Goal: Information Seeking & Learning: Check status

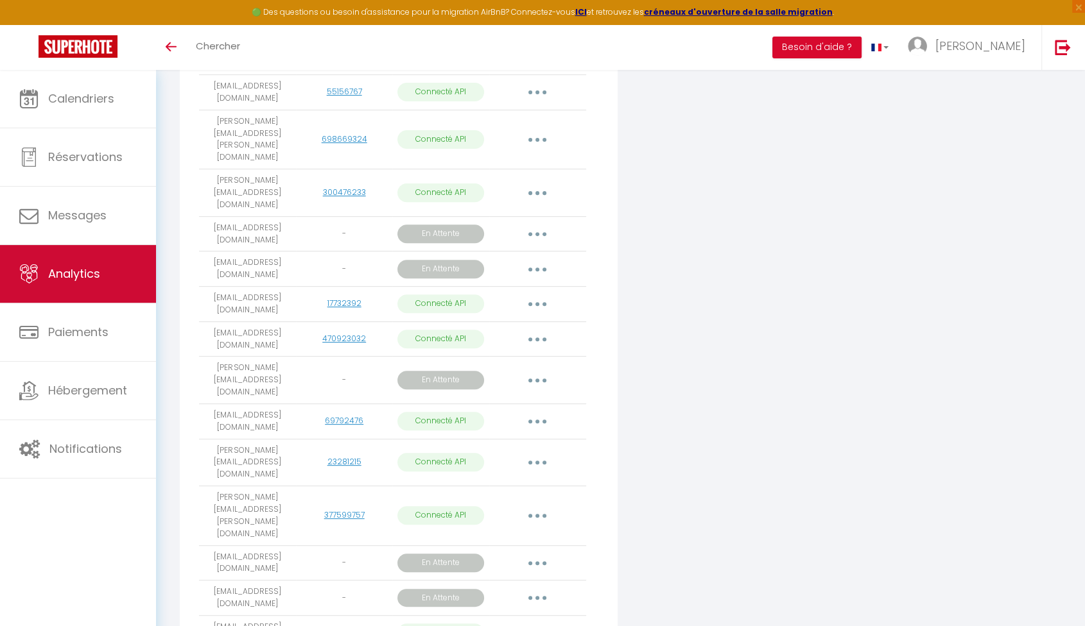
click at [105, 279] on link "Analytics" at bounding box center [78, 274] width 156 height 58
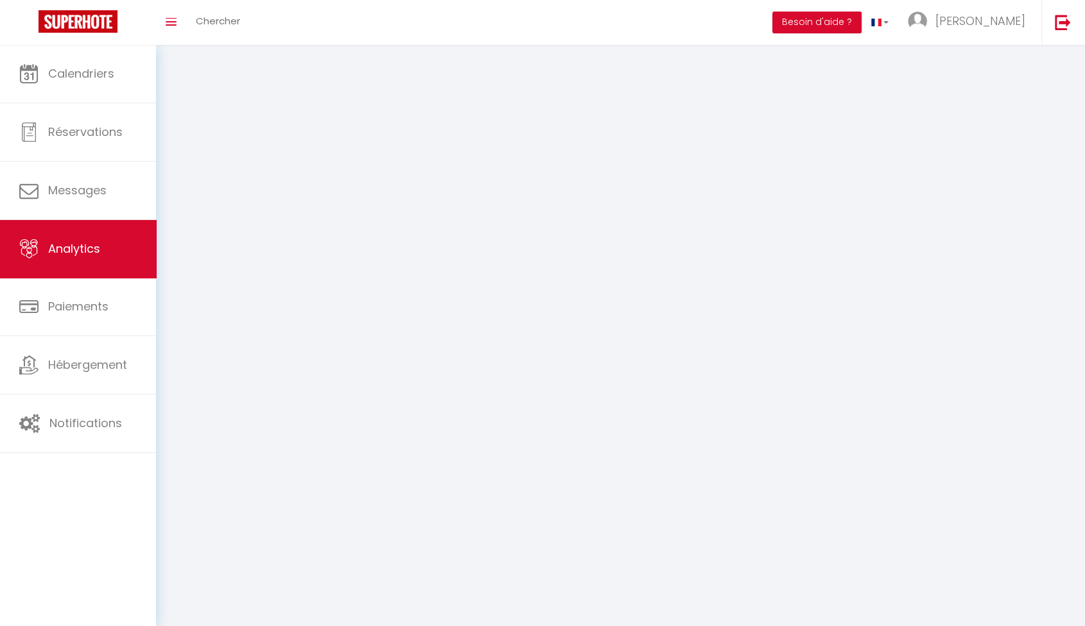
select select "2025"
select select "9"
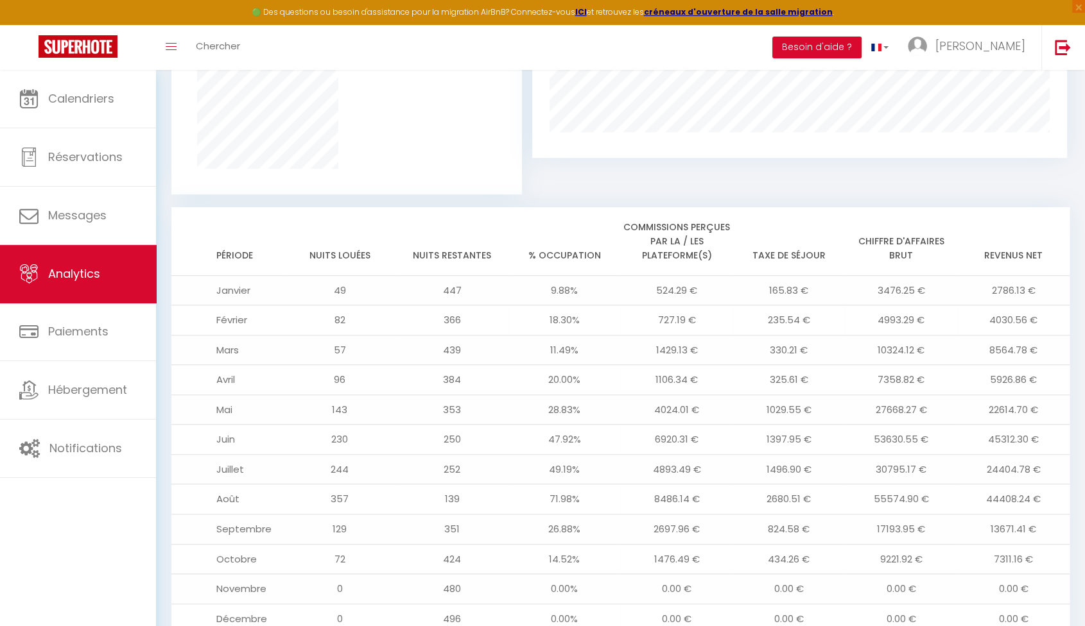
scroll to position [1026, 0]
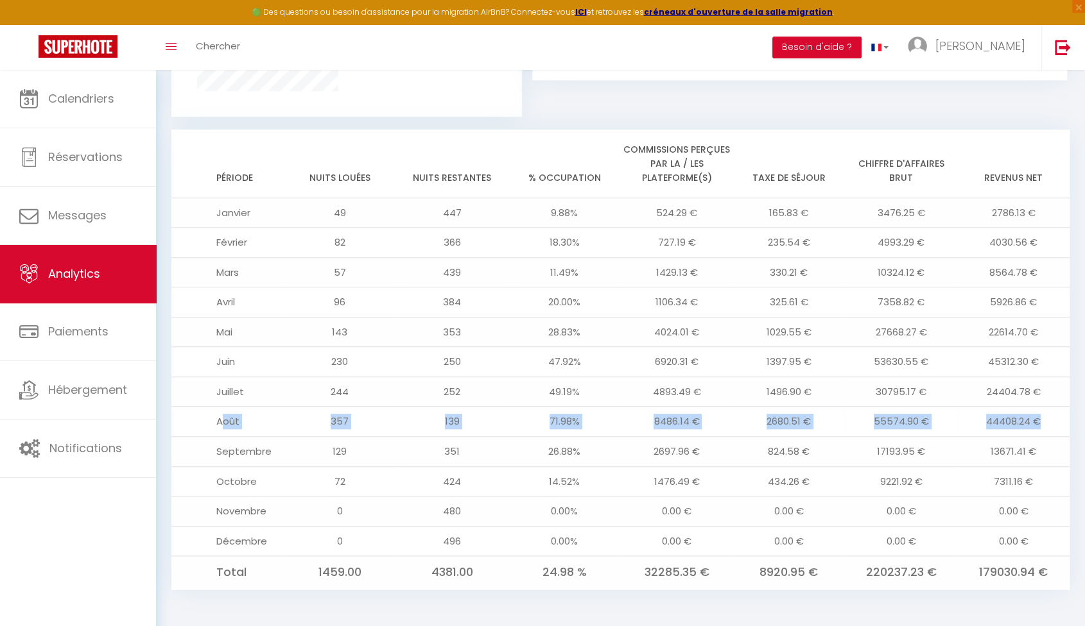
drag, startPoint x: 223, startPoint y: 417, endPoint x: 1042, endPoint y: 434, distance: 818.5
click at [1042, 434] on tr "Août 357 139 71.98% 8486.14 € 2680.51 € 55574.90 € 44408.24 €" at bounding box center [620, 422] width 898 height 30
drag, startPoint x: 1042, startPoint y: 434, endPoint x: 999, endPoint y: 422, distance: 44.5
click at [999, 422] on td "44408.24 €" at bounding box center [1013, 422] width 112 height 30
click at [1006, 418] on td "44408.24 €" at bounding box center [1013, 422] width 112 height 30
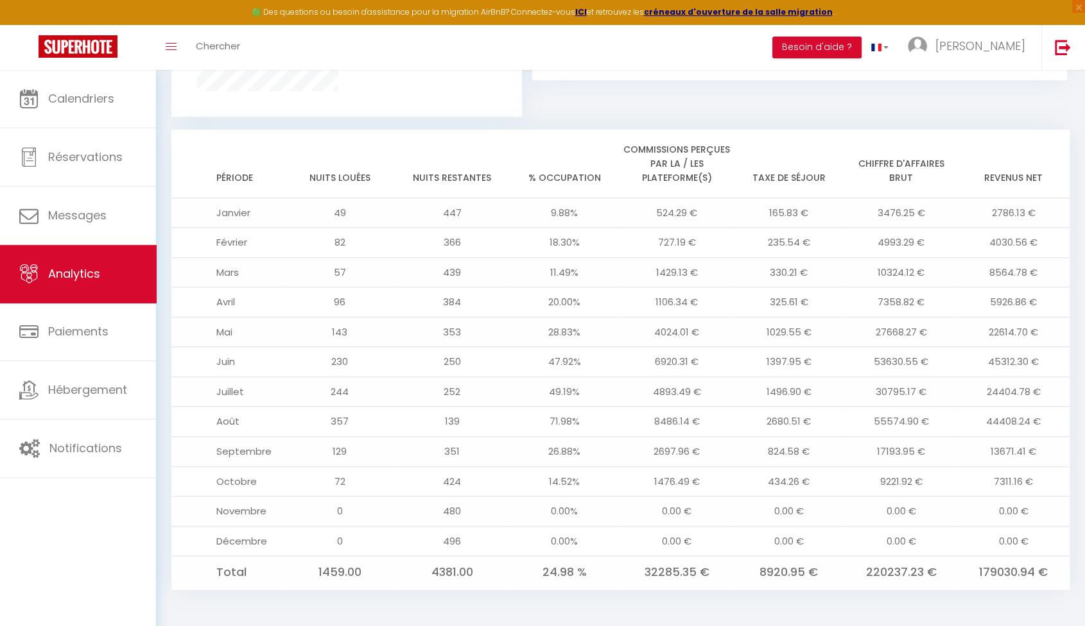
click at [1002, 418] on td "44408.24 €" at bounding box center [1013, 422] width 112 height 30
drag, startPoint x: 996, startPoint y: 422, endPoint x: 986, endPoint y: 422, distance: 10.3
click at [986, 422] on td "44408.24 €" at bounding box center [1013, 422] width 112 height 30
click at [998, 570] on td "179030.94 €" at bounding box center [1013, 572] width 112 height 33
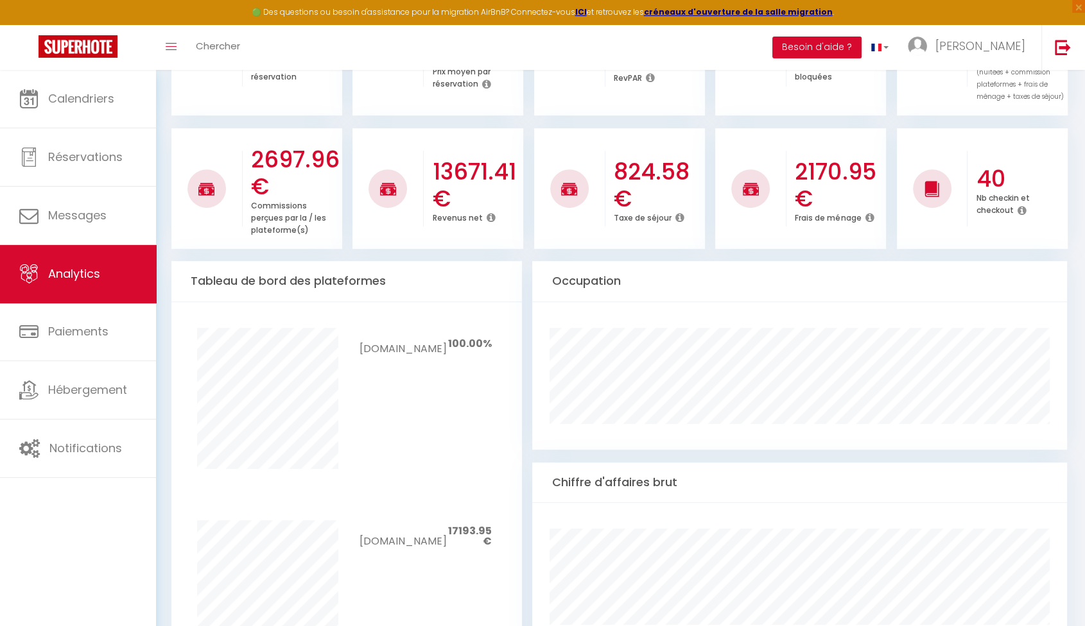
scroll to position [0, 0]
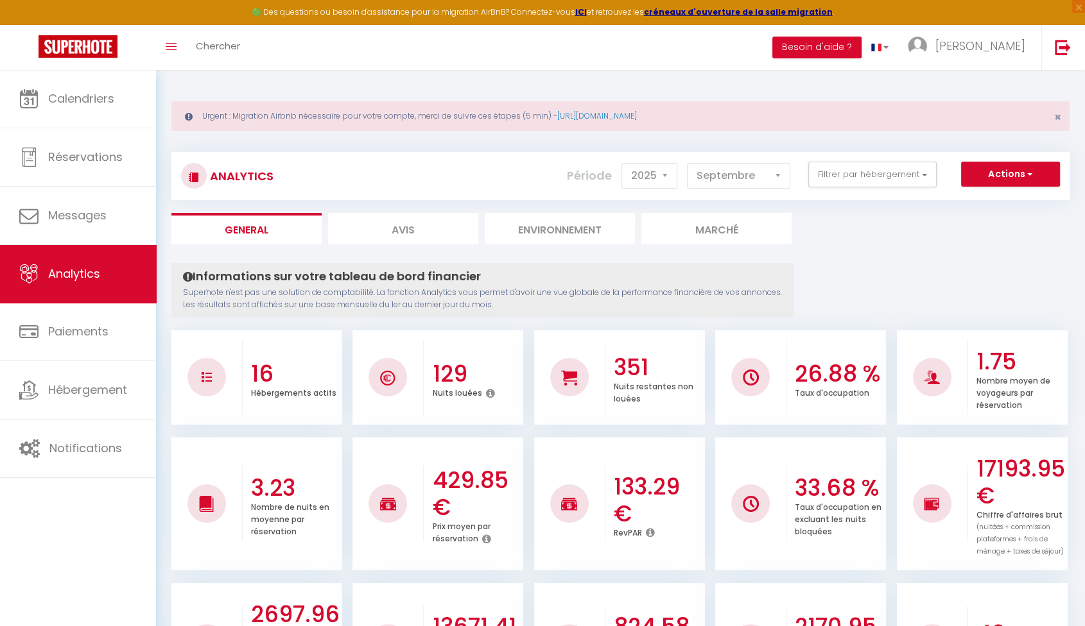
click at [858, 189] on div "Actions Génération SuperConciergerie Génération SuperAnalyzer Génération SuperE…" at bounding box center [695, 176] width 746 height 29
click at [861, 179] on button "Filtrer par hébergement" at bounding box center [872, 175] width 128 height 26
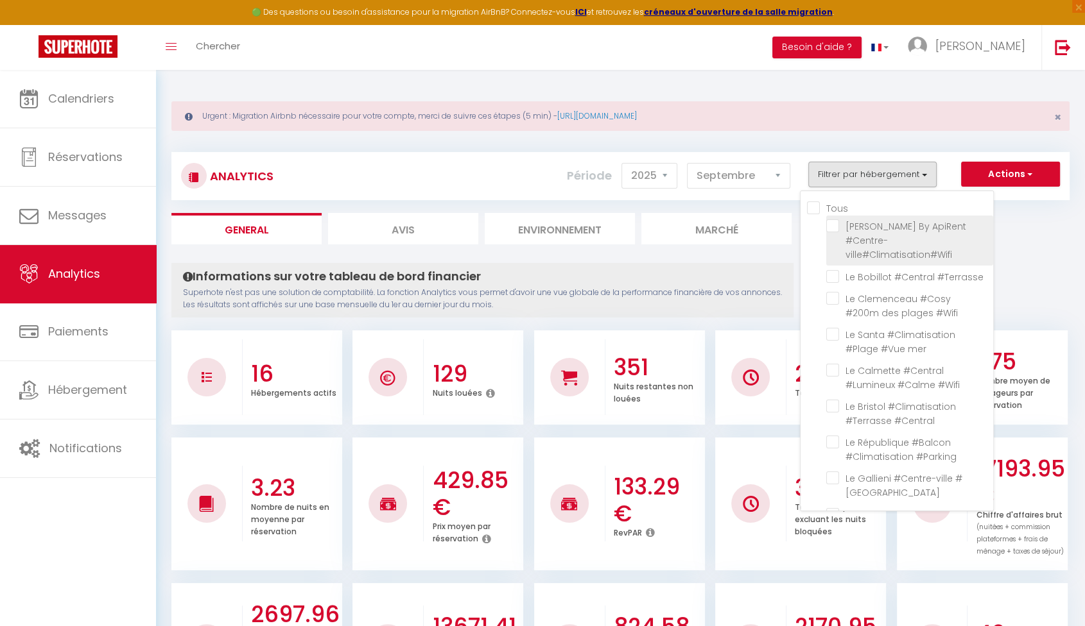
click at [838, 226] on \ "checkbox" at bounding box center [909, 226] width 167 height 13
checkbox \ "true"
checkbox \ "false"
checkbox mer "false"
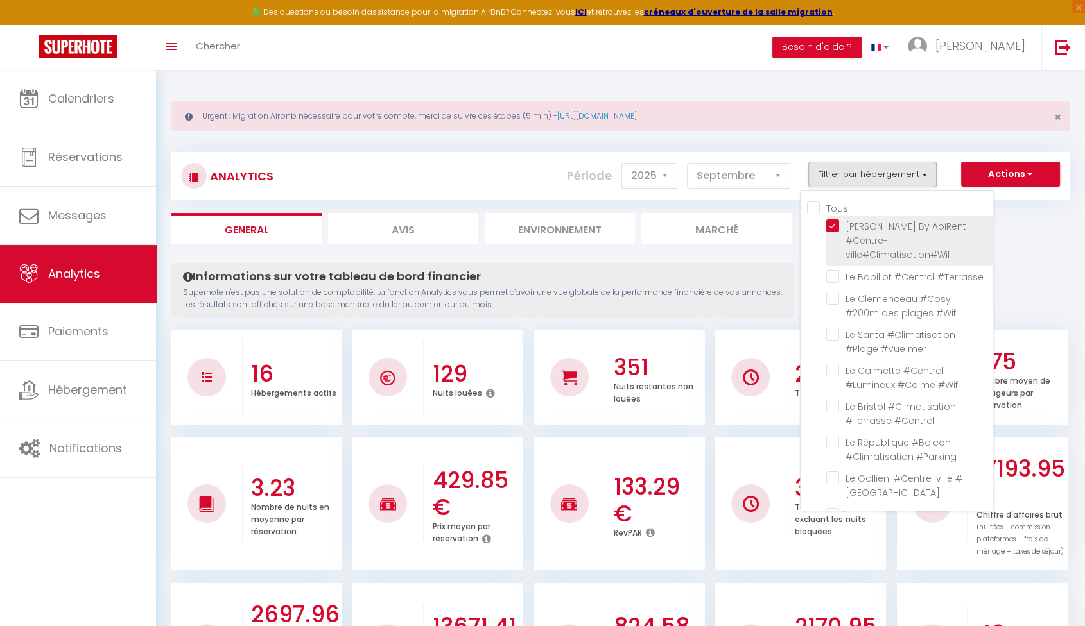
checkbox \ "false"
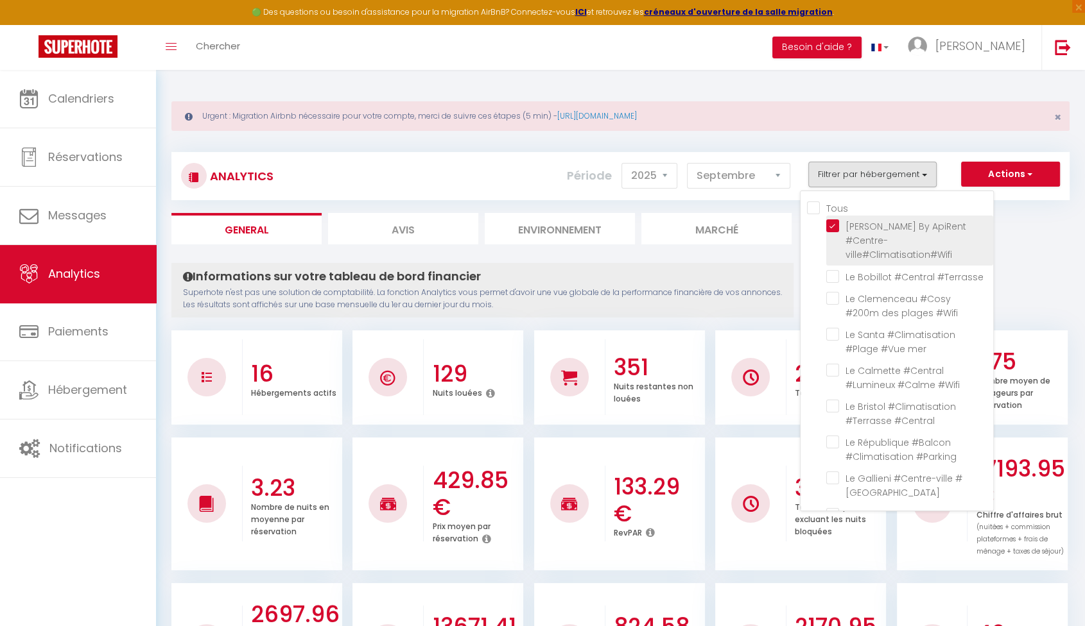
checkbox \ "false"
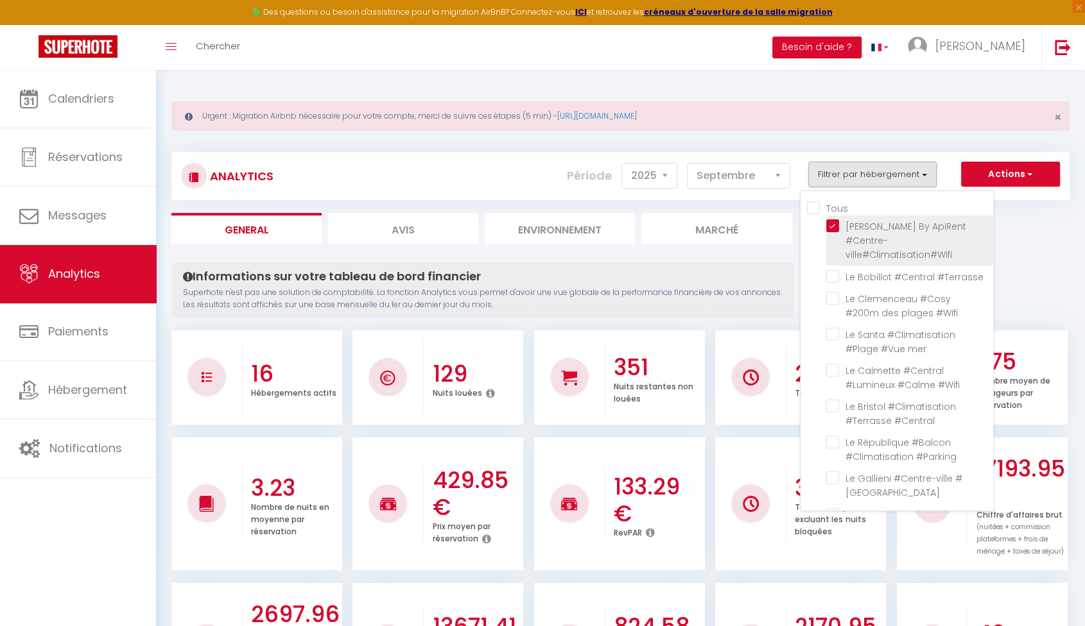
checkbox \ "false"
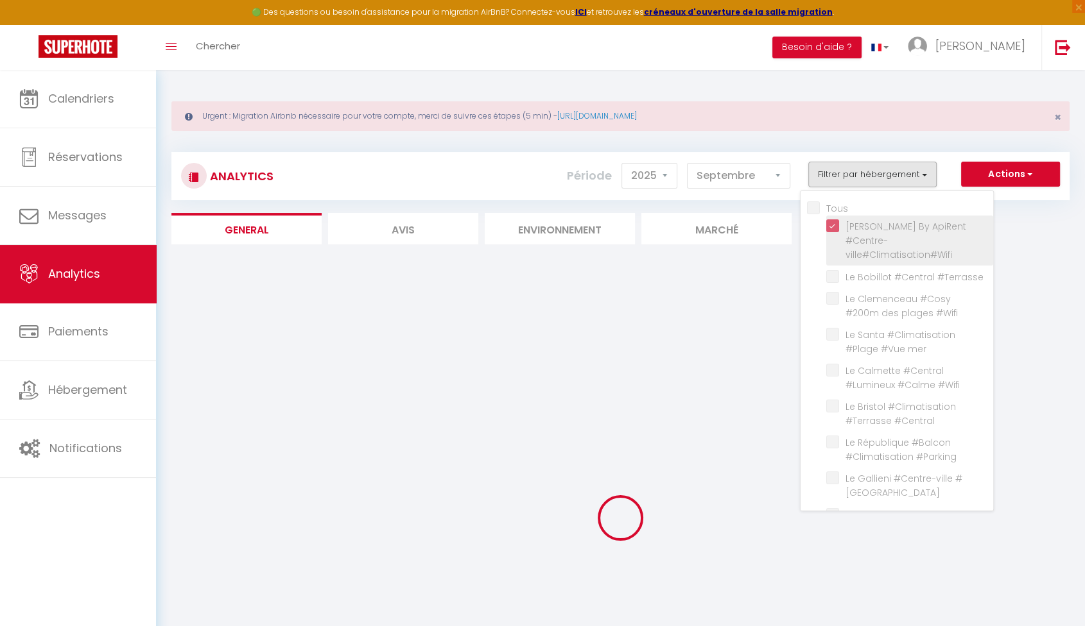
checkbox \ "false"
checkbox mer "false"
checkbox \ "false"
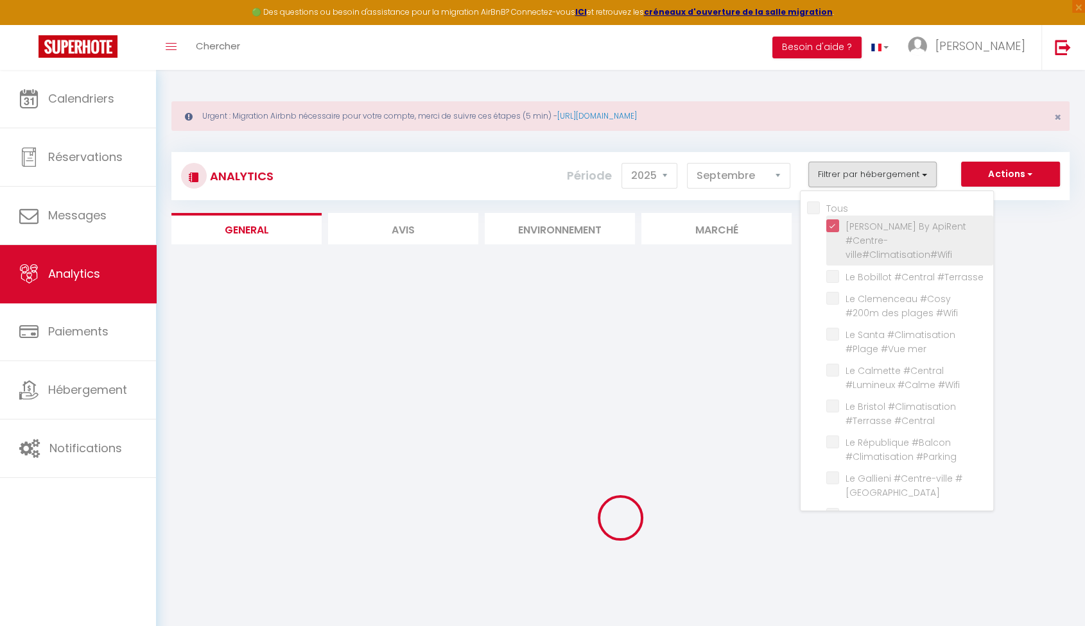
checkbox \ "false"
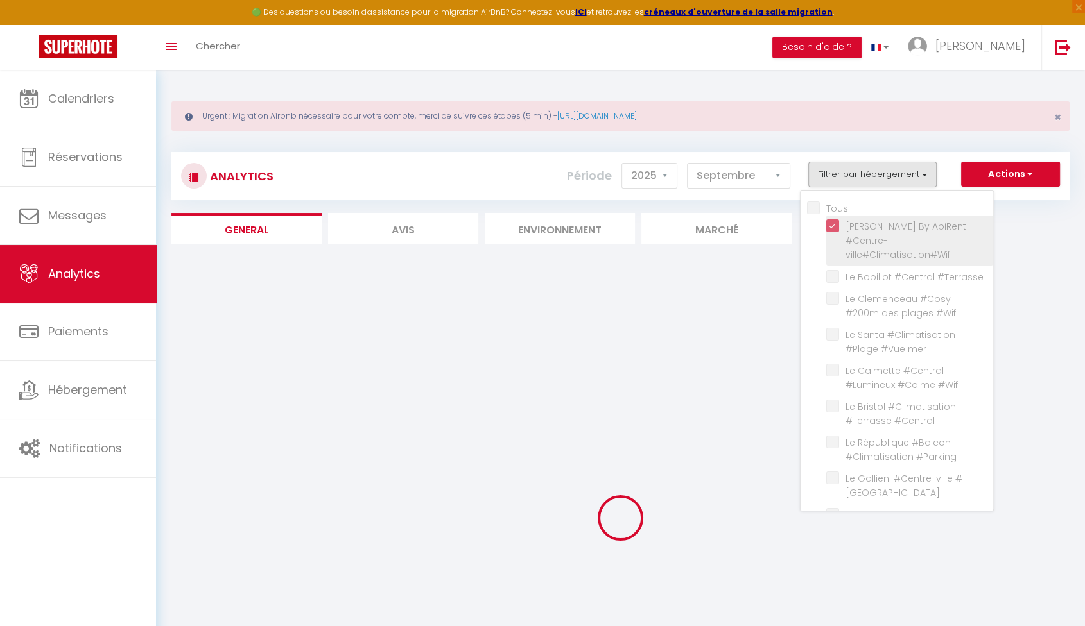
checkbox \ "false"
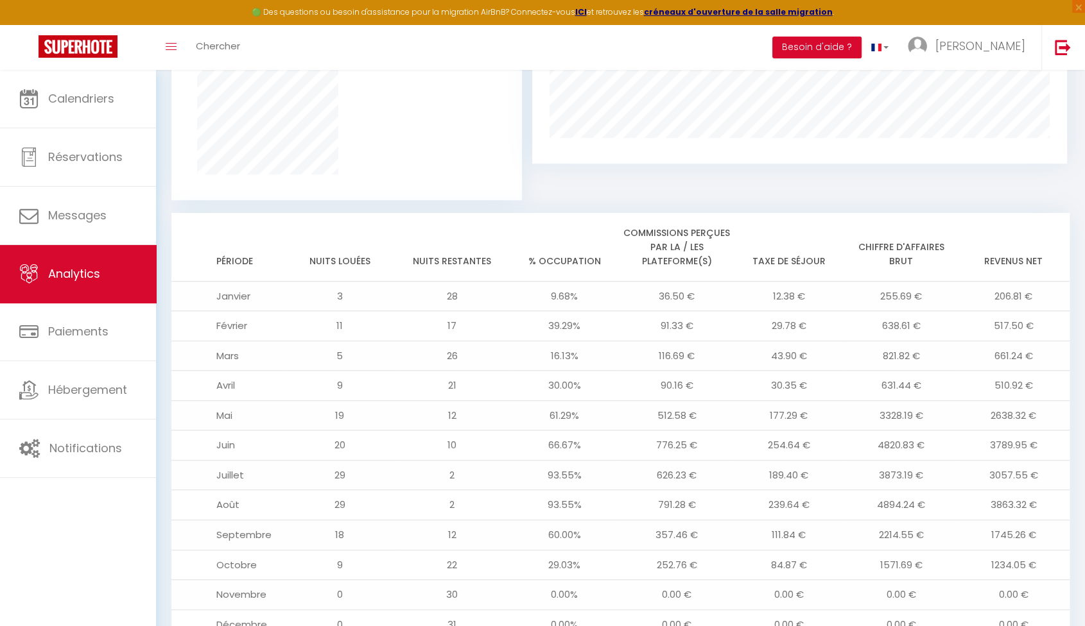
scroll to position [1026, 0]
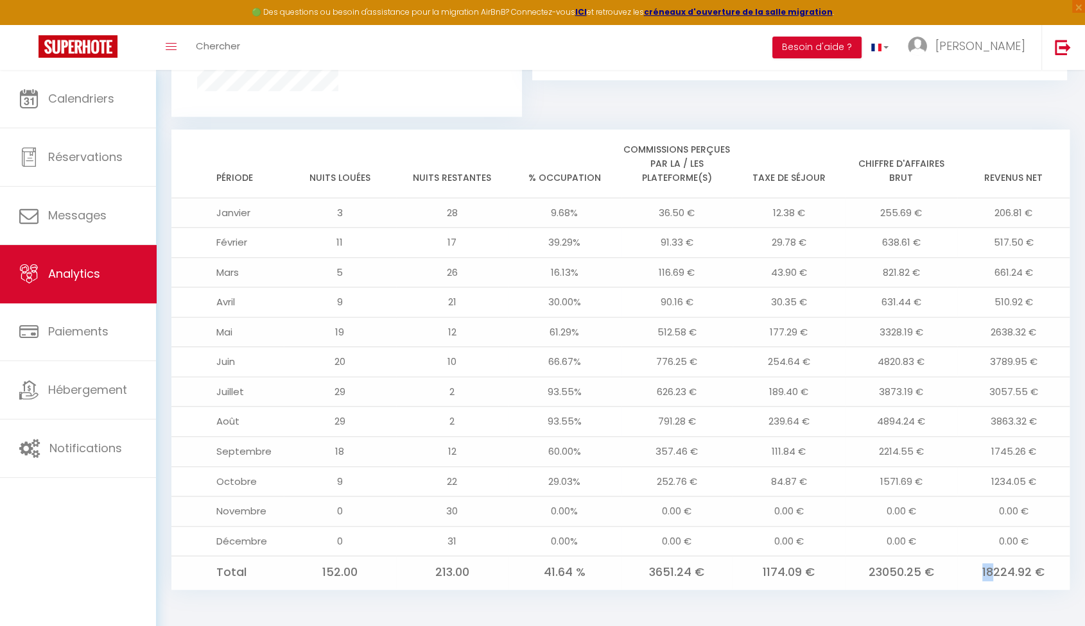
drag, startPoint x: 992, startPoint y: 578, endPoint x: 976, endPoint y: 577, distance: 16.1
click at [976, 577] on td "18224.92 €" at bounding box center [1013, 572] width 112 height 33
drag, startPoint x: 976, startPoint y: 577, endPoint x: 944, endPoint y: 582, distance: 31.8
click at [944, 582] on td "23050.25 €" at bounding box center [901, 572] width 112 height 33
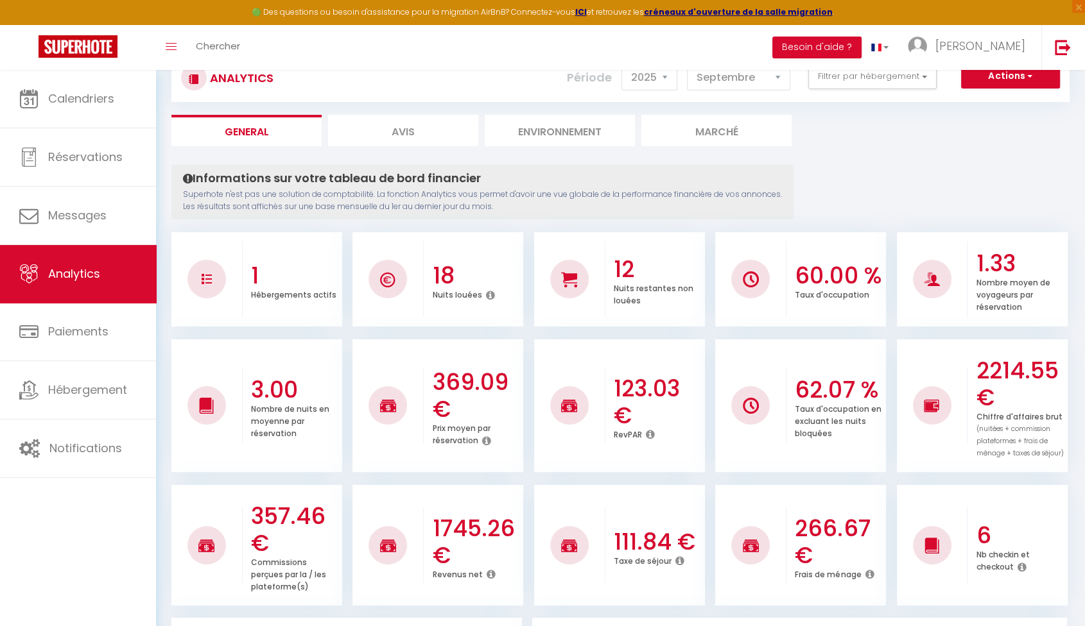
scroll to position [0, 0]
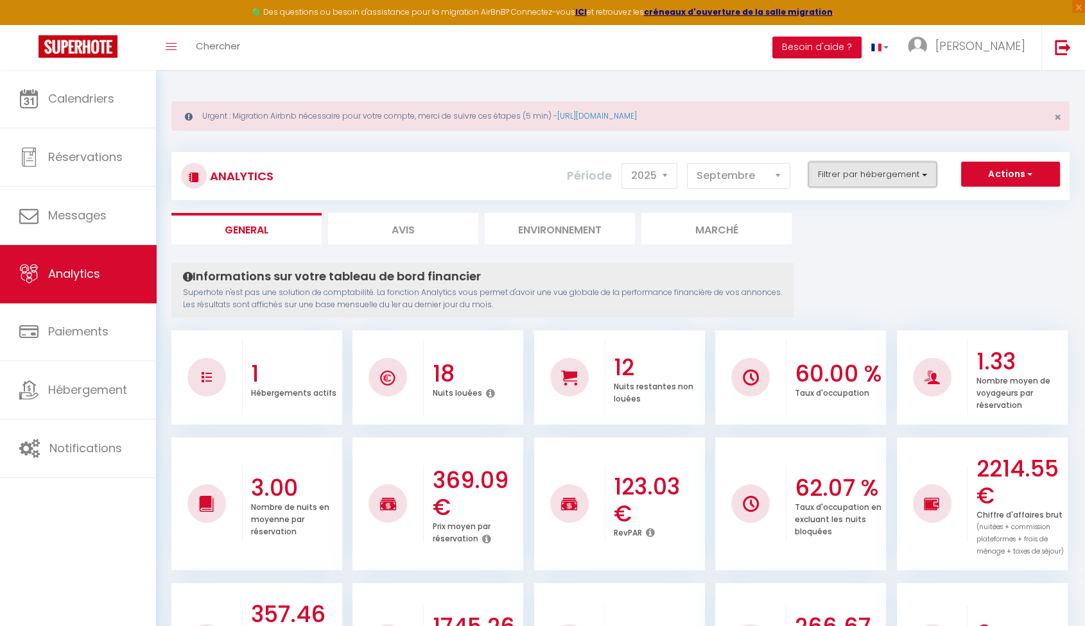
click at [861, 183] on button "Filtrer par hébergement" at bounding box center [872, 175] width 128 height 26
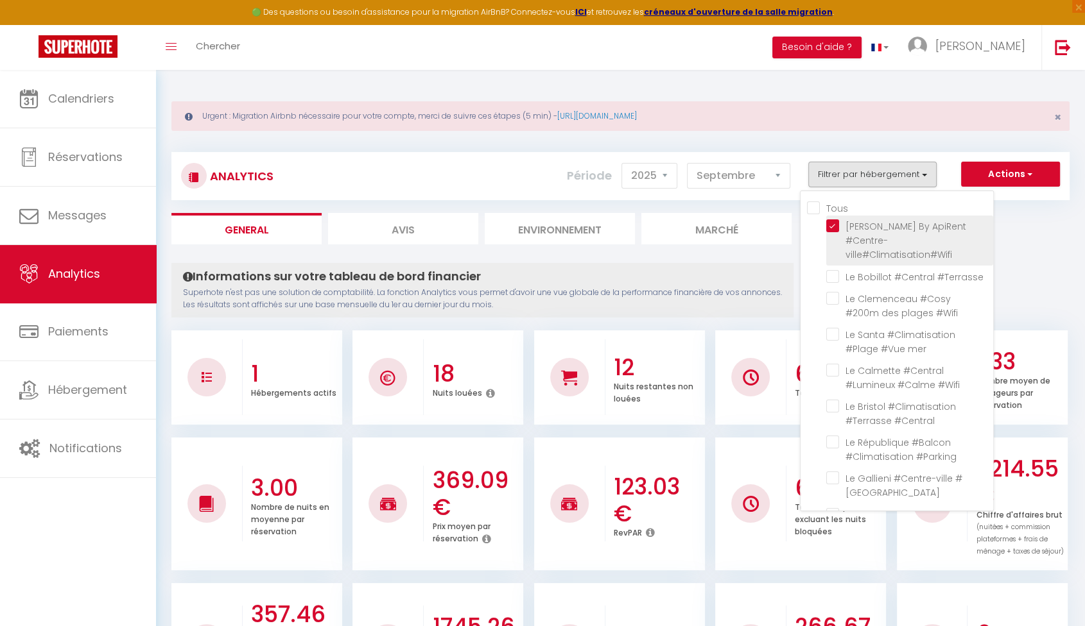
click at [834, 227] on \ "checkbox" at bounding box center [909, 226] width 167 height 13
checkbox \ "false"
checkbox mer "false"
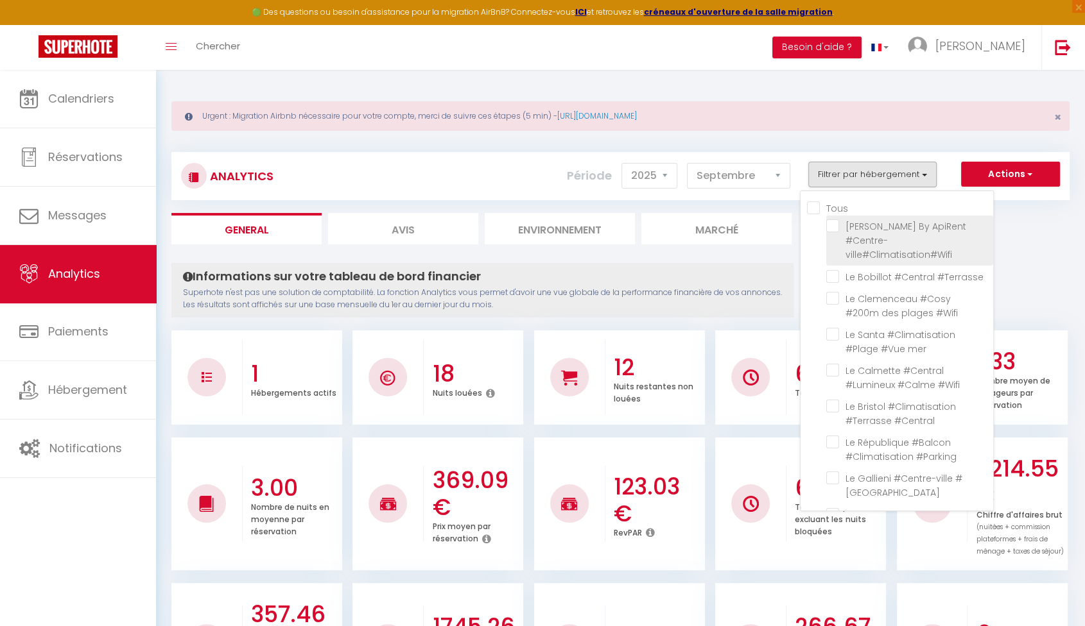
checkbox \ "false"
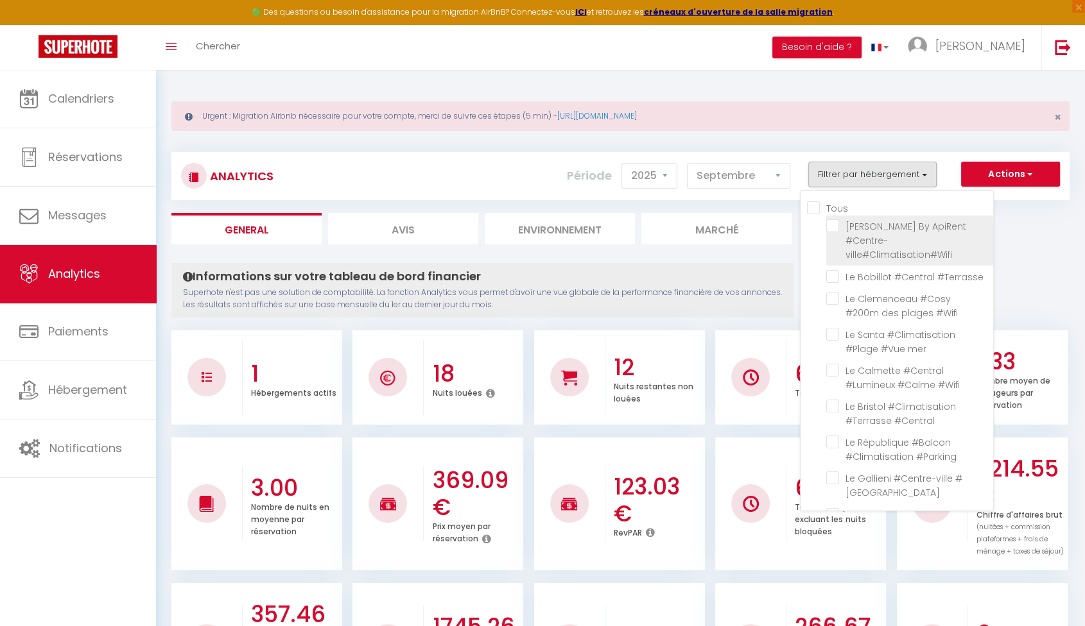
checkbox \ "false"
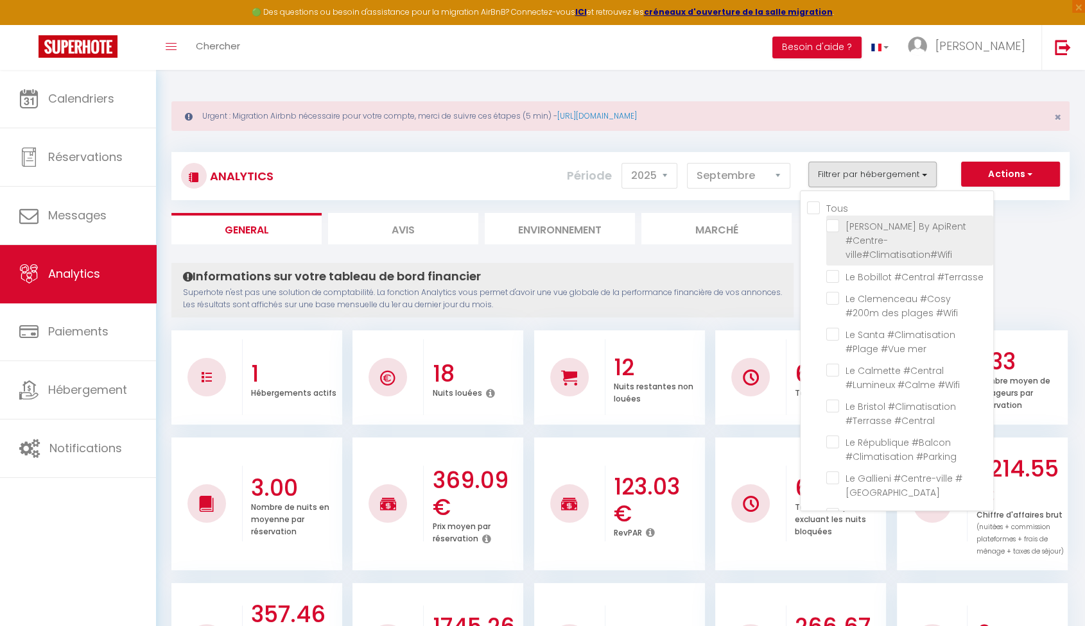
checkbox \ "false"
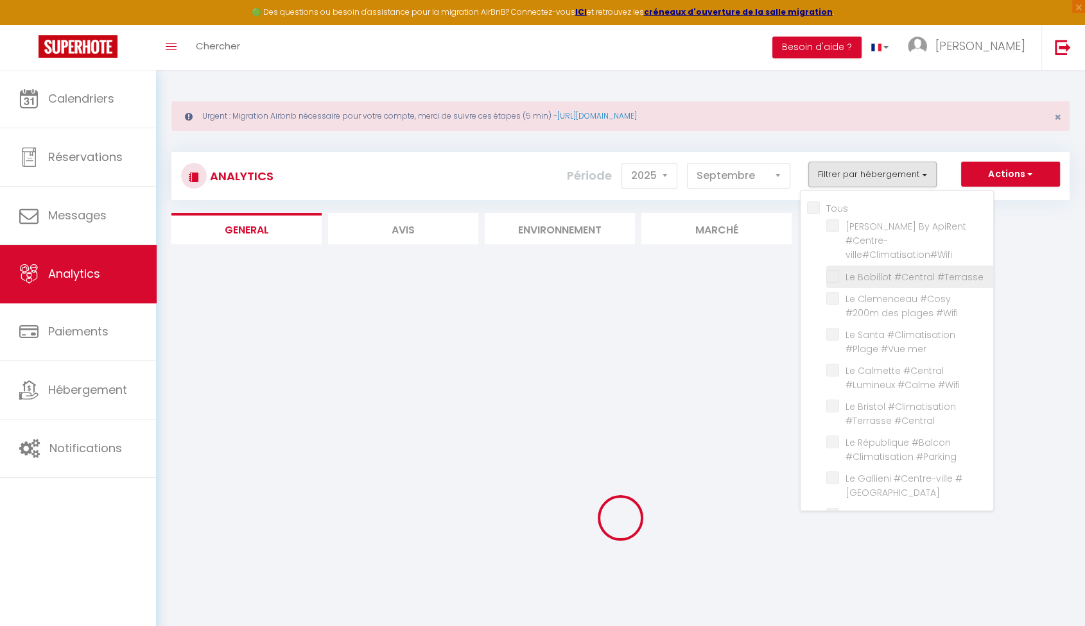
checkbox \ "false"
checkbox mer "false"
checkbox \ "false"
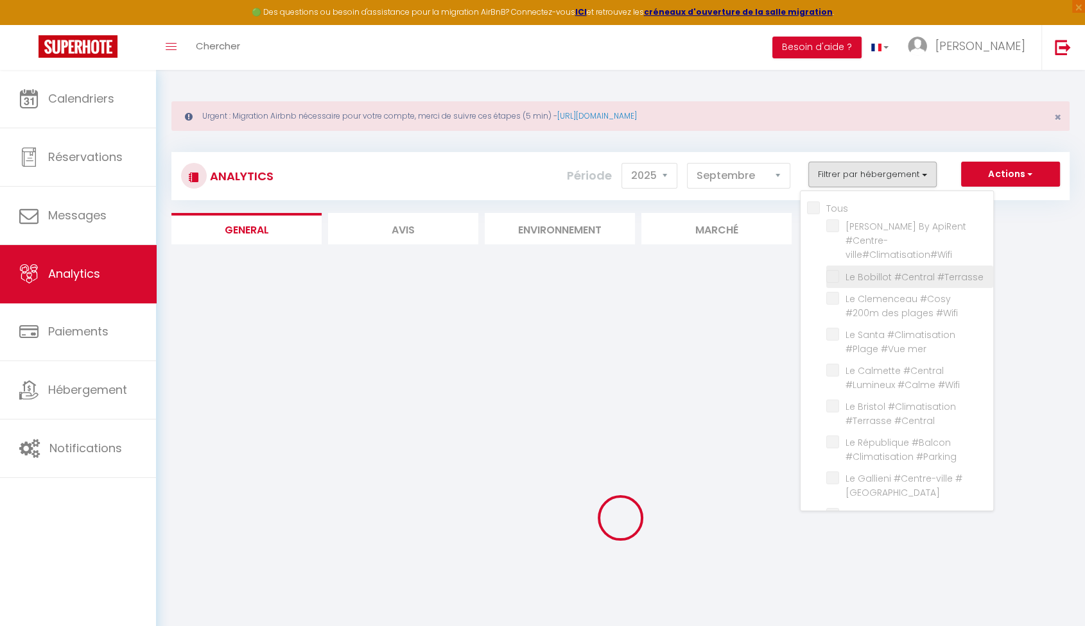
checkbox \ "false"
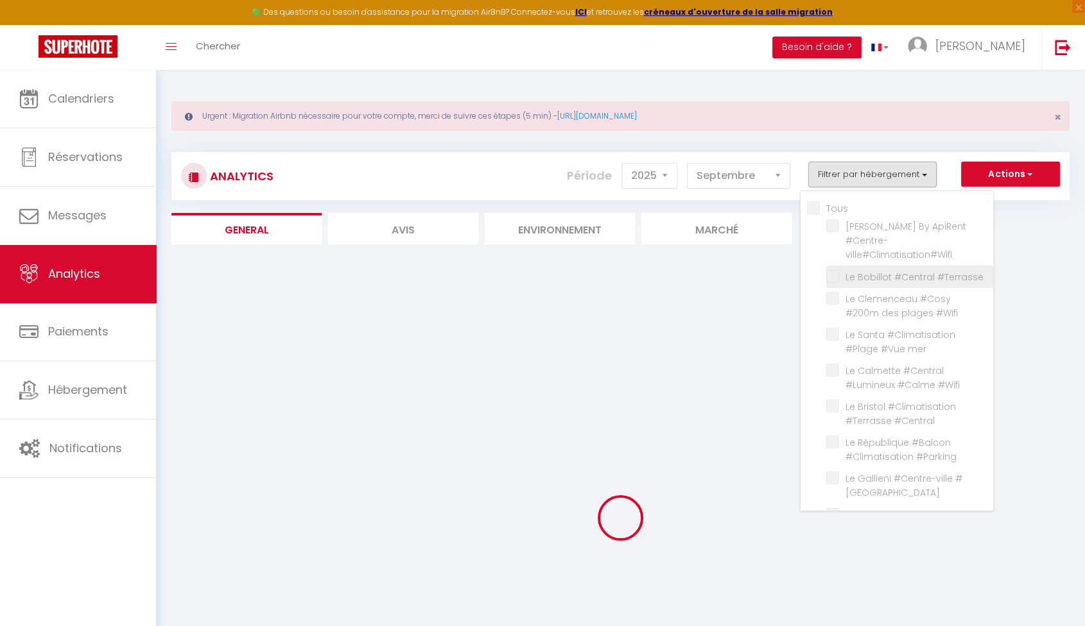
checkbox \ "false"
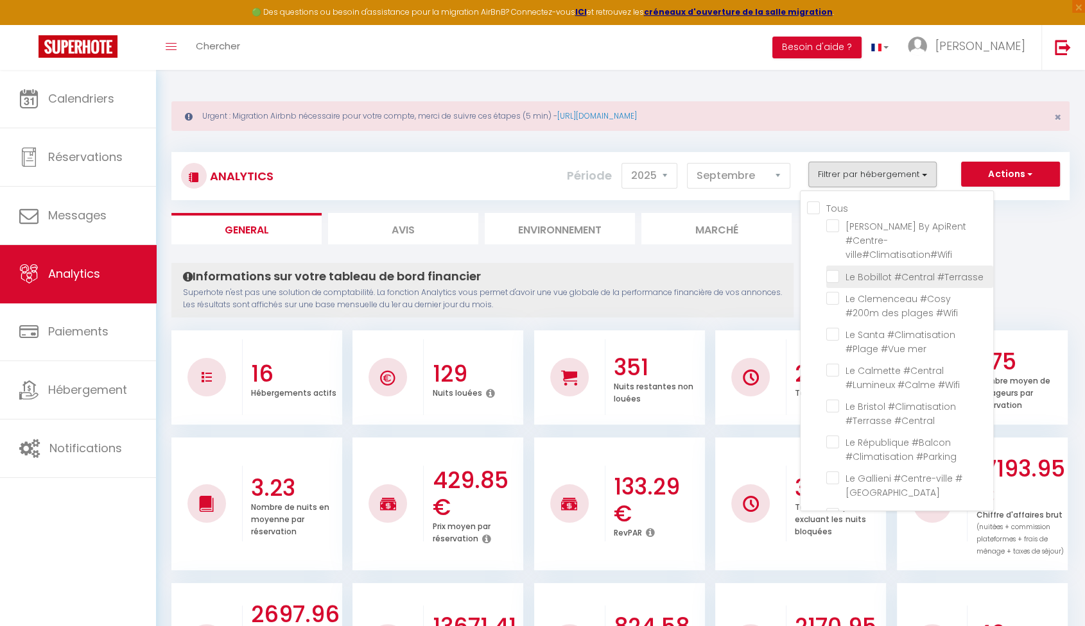
click at [836, 270] on \ "checkbox" at bounding box center [909, 276] width 167 height 13
checkbox \ "true"
checkbox \ "false"
checkbox mer "false"
checkbox \ "false"
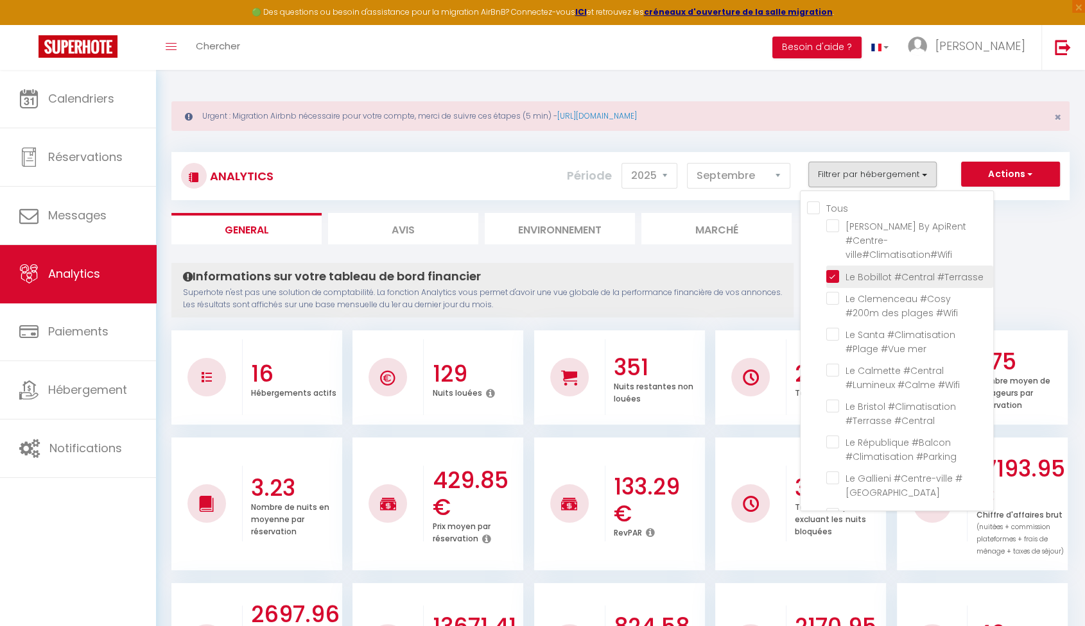
checkbox \ "false"
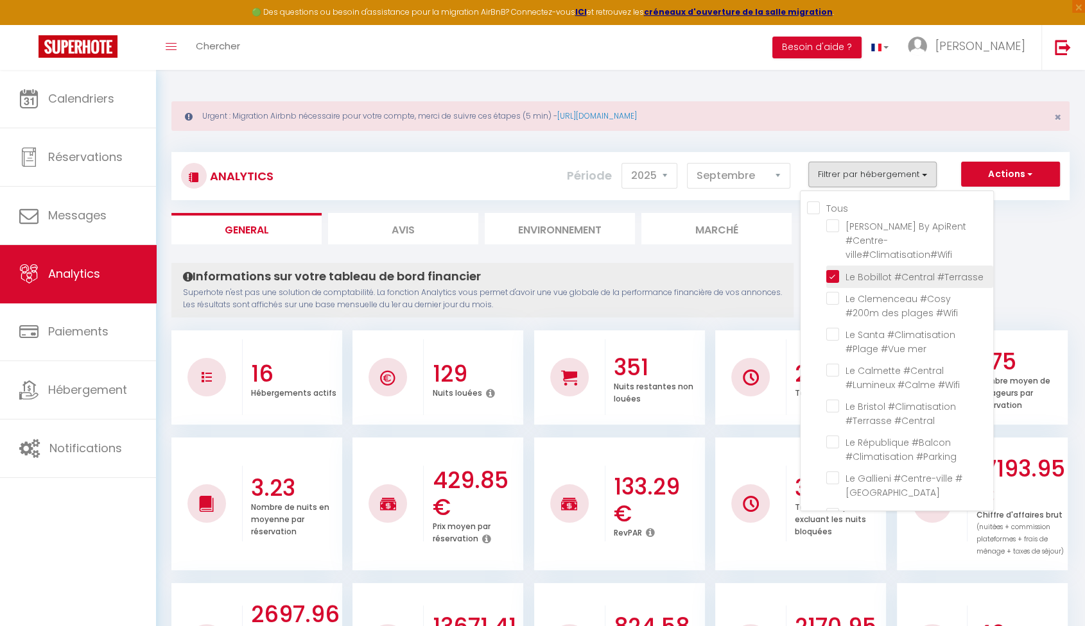
checkbox \ "false"
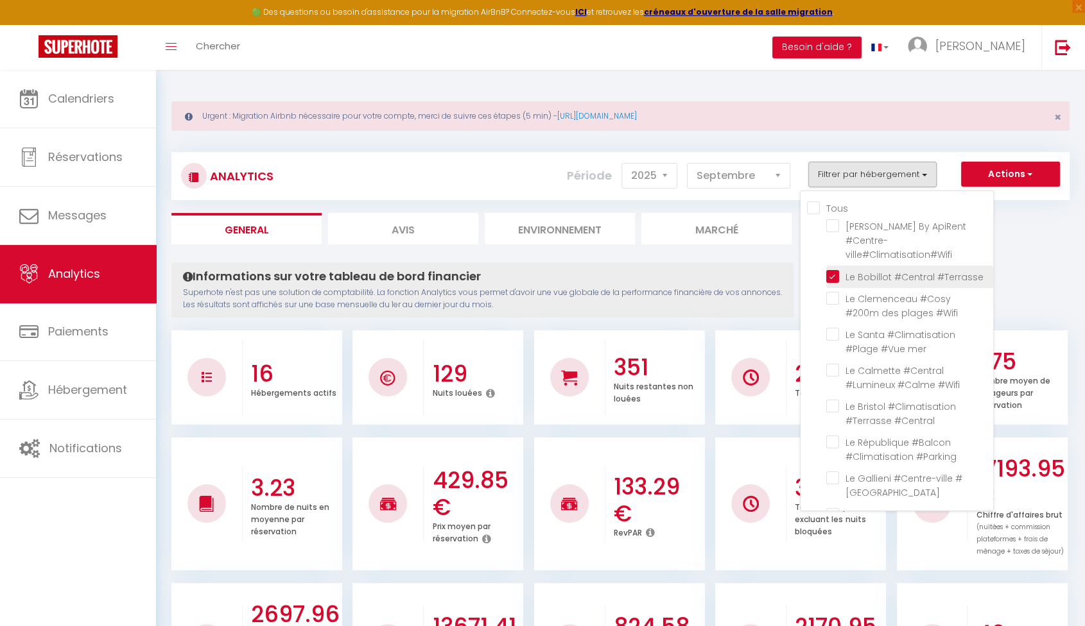
checkbox \ "false"
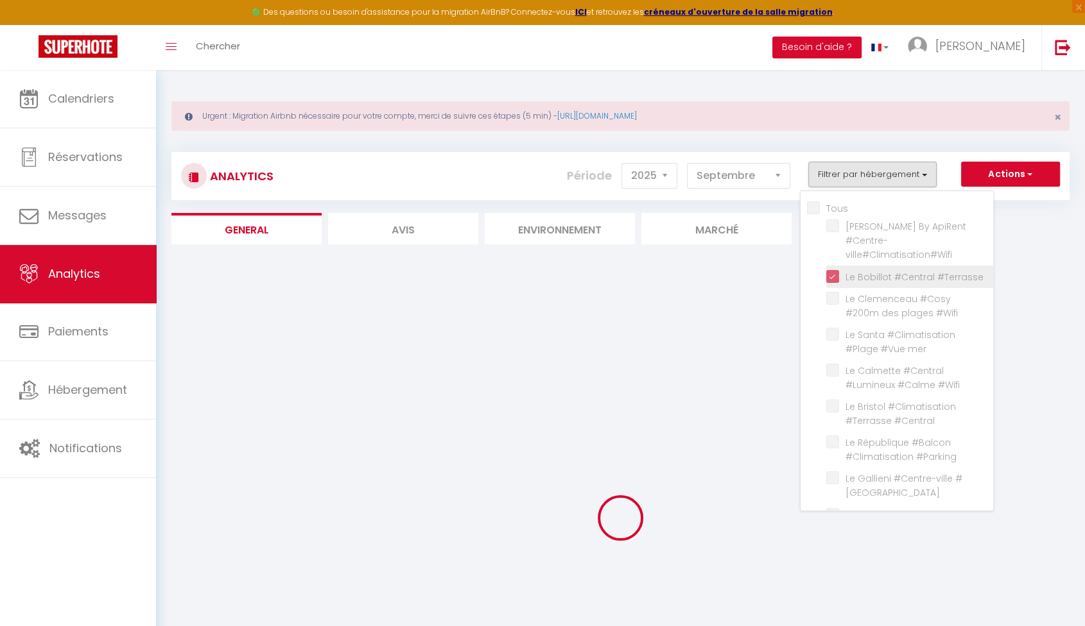
checkbox \ "false"
checkbox mer "false"
checkbox \ "false"
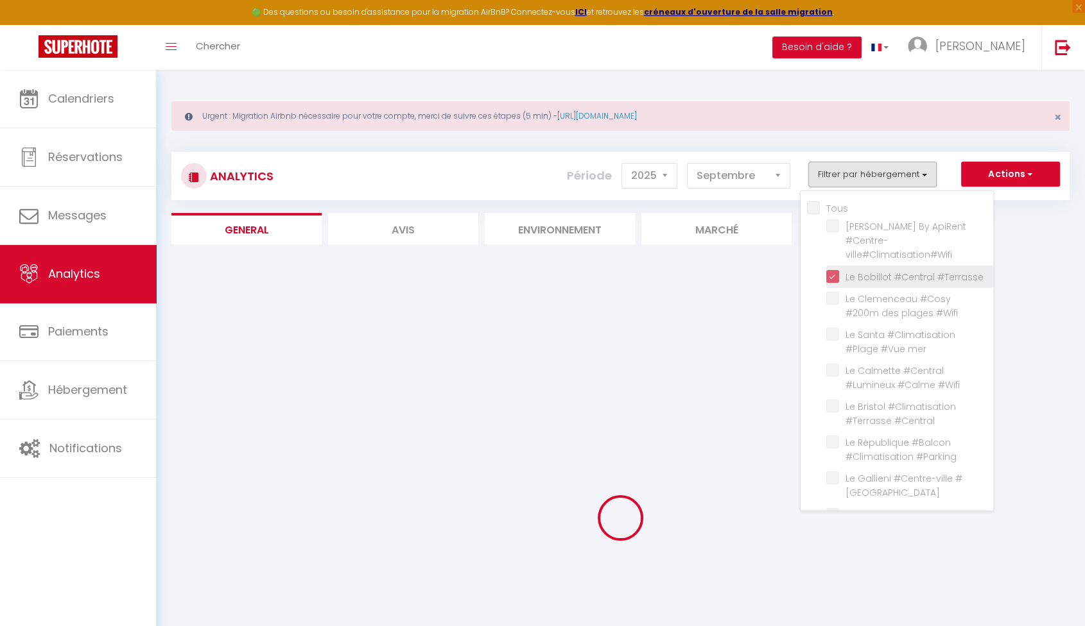
checkbox \ "false"
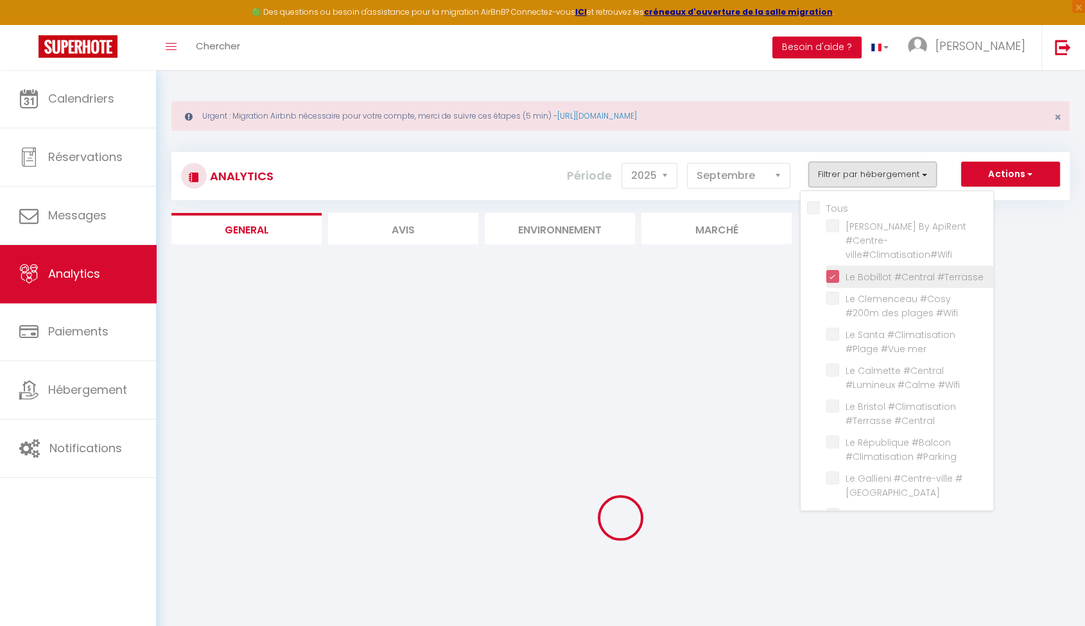
checkbox \ "false"
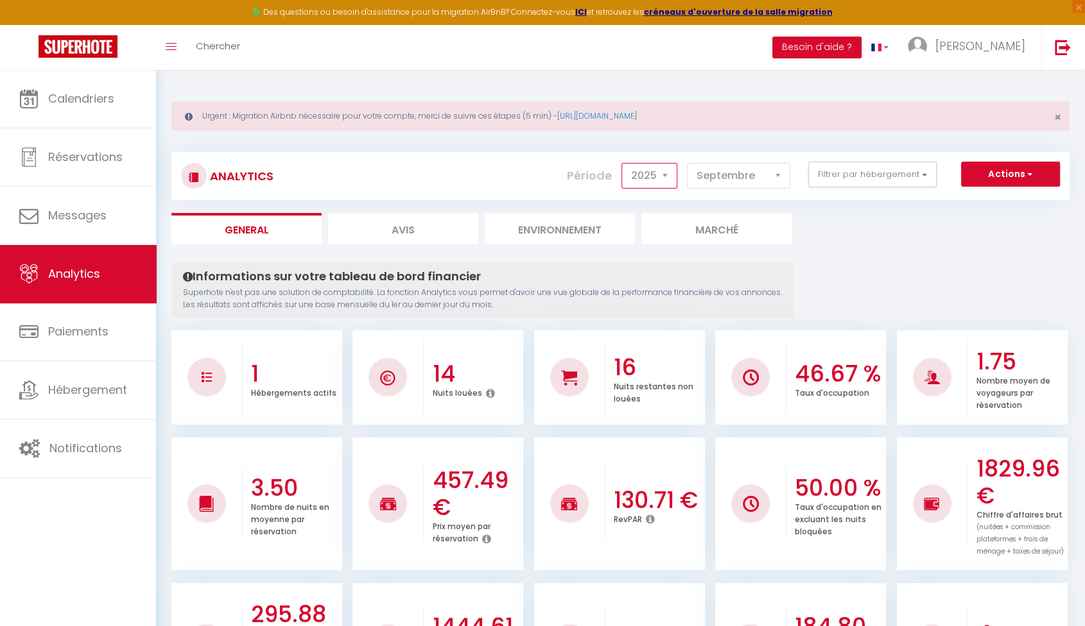
click at [657, 187] on select "2014 2015 2016 2017 2018 2019 2020 2021 2022 2023 2024 2025 2026 2027" at bounding box center [649, 176] width 56 height 26
select select "2024"
click at [625, 163] on select "2014 2015 2016 2017 2018 2019 2020 2021 2022 2023 2024 2025 2026 2027" at bounding box center [649, 176] width 56 height 26
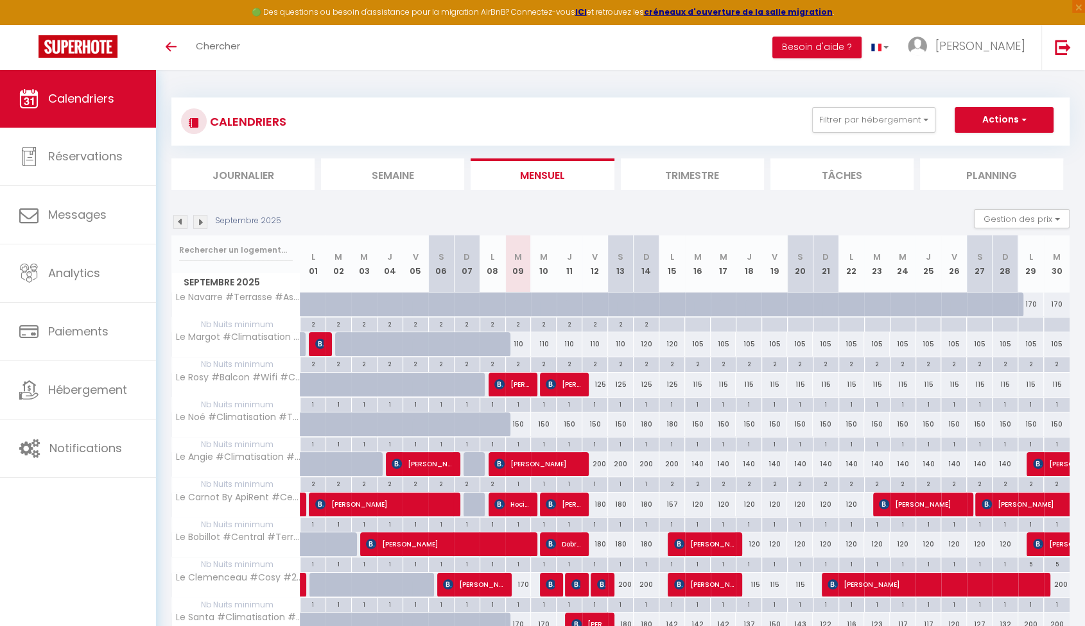
click at [205, 222] on img at bounding box center [200, 222] width 14 height 14
